Goal: Register for event/course

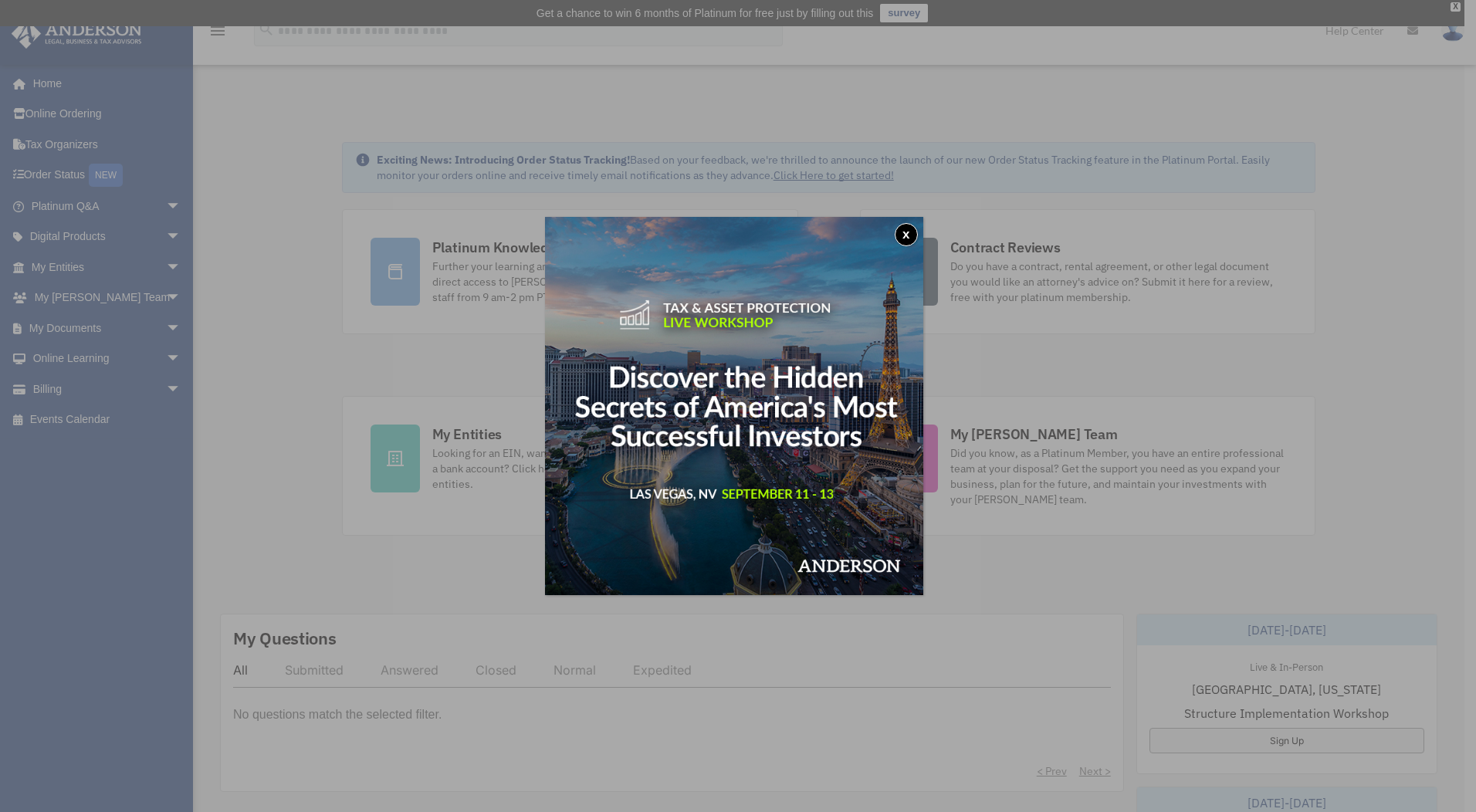
click at [904, 228] on button "x" at bounding box center [906, 234] width 23 height 23
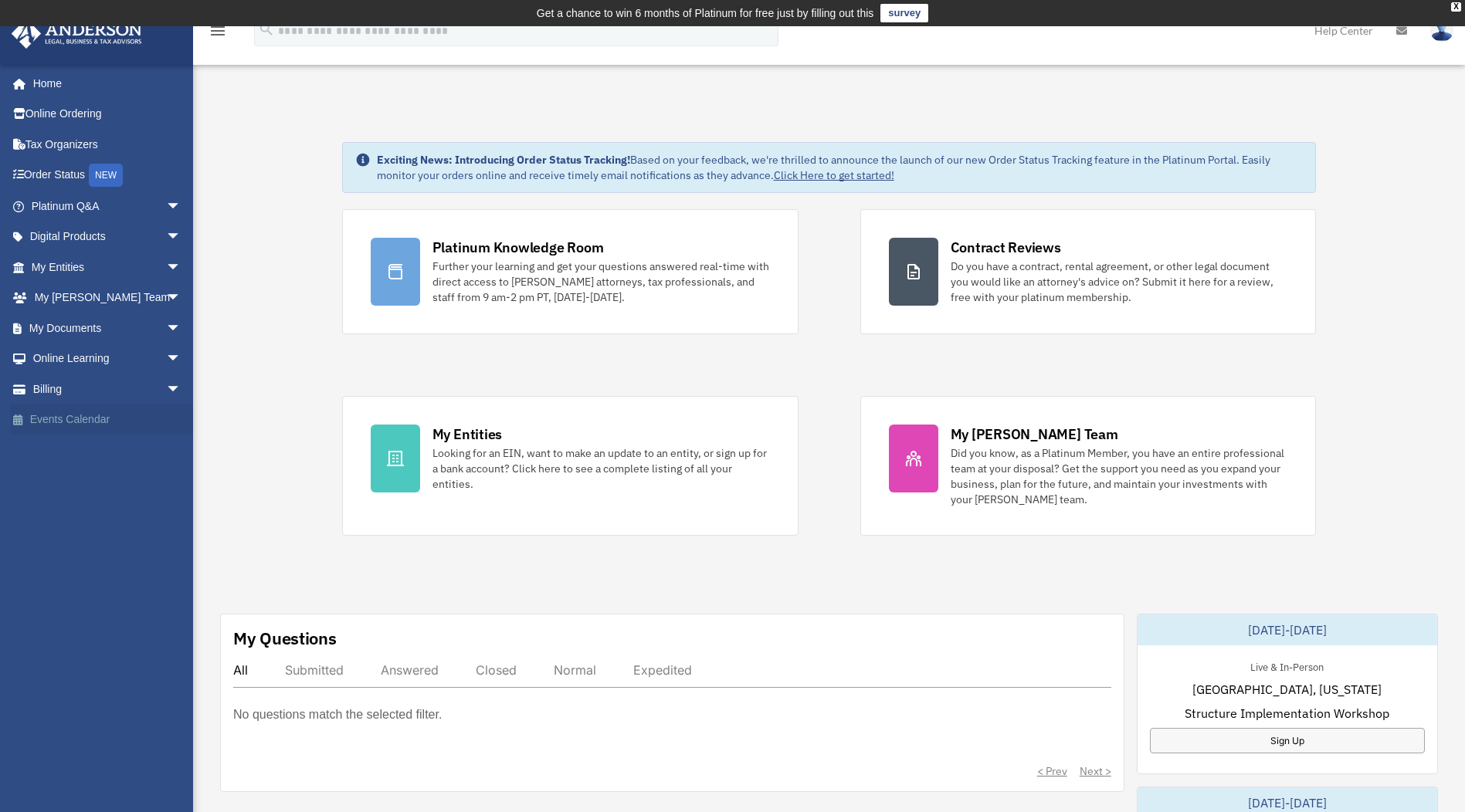
click at [95, 417] on link "Events Calendar" at bounding box center [107, 420] width 193 height 31
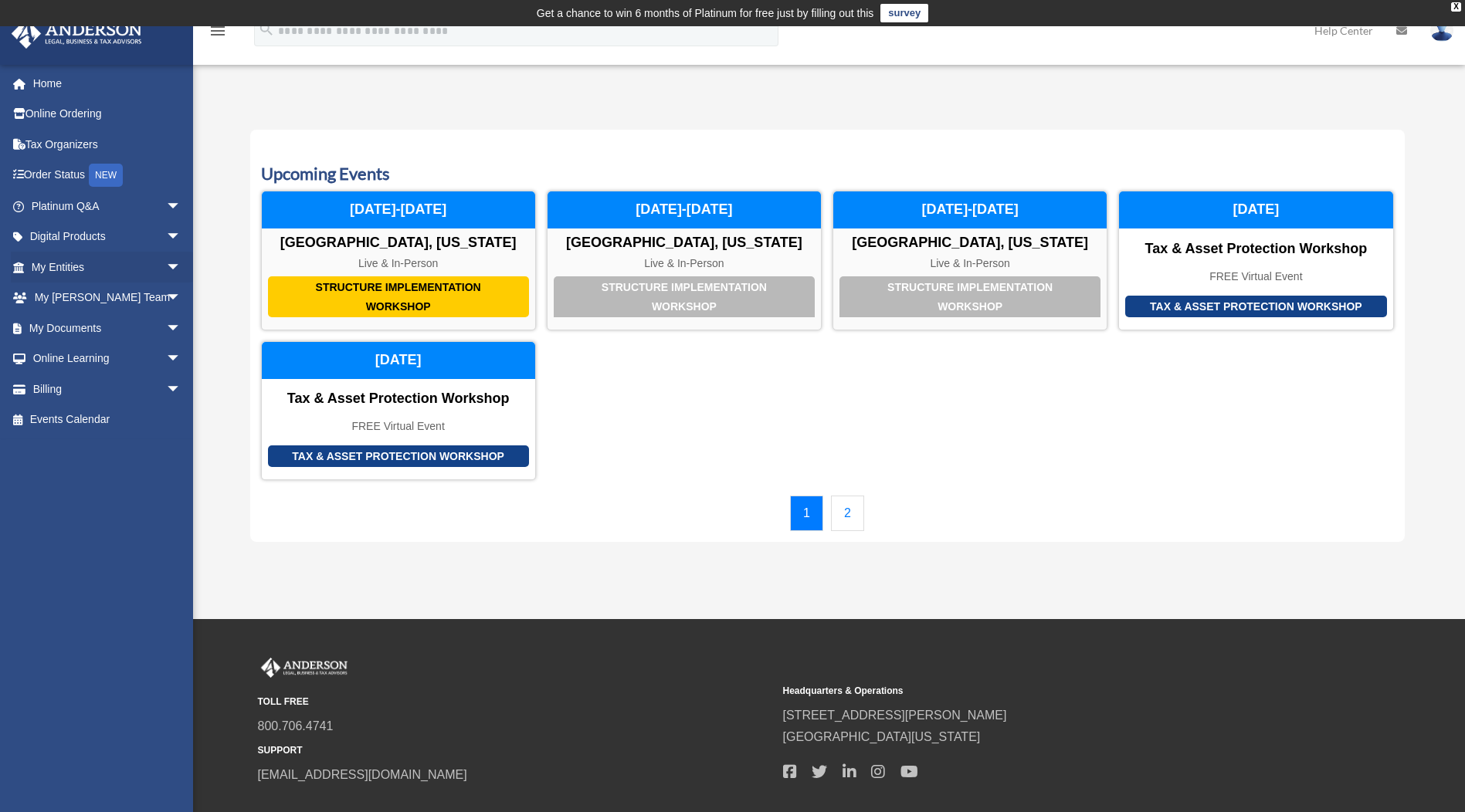
scroll to position [78, 0]
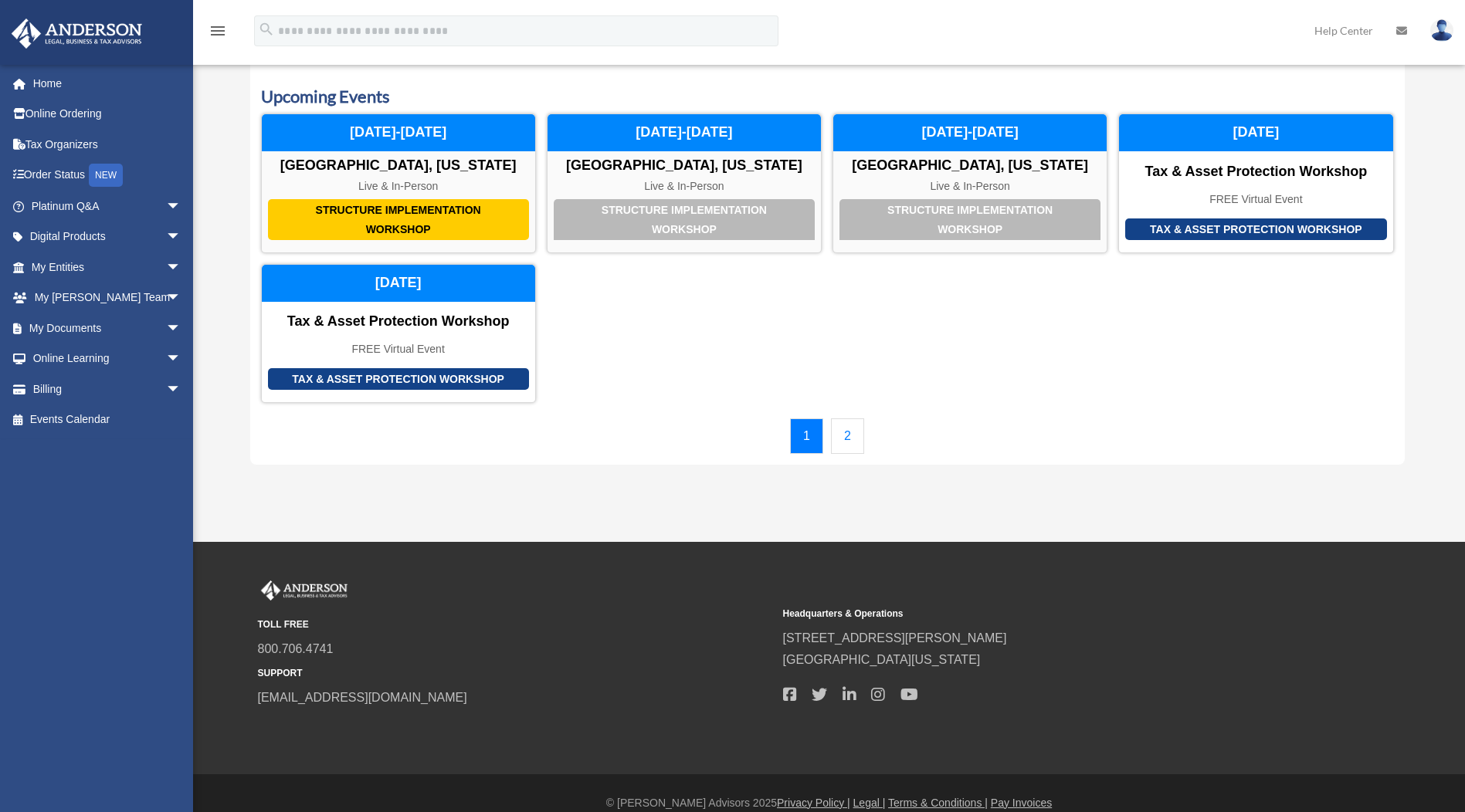
click at [855, 438] on link "2" at bounding box center [847, 436] width 33 height 36
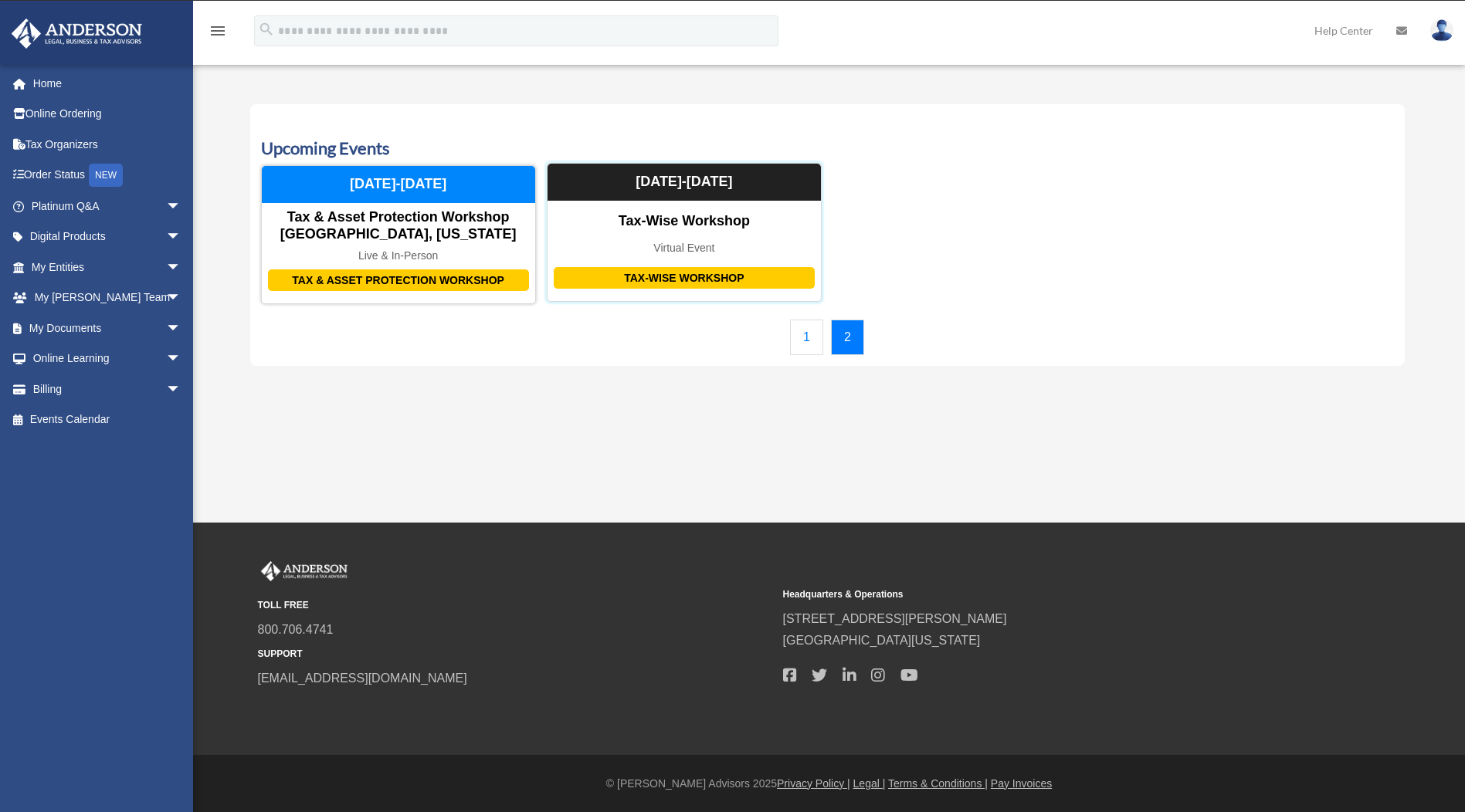
click at [682, 280] on div "Tax-Wise Workshop" at bounding box center [684, 278] width 261 height 22
